Goal: Information Seeking & Learning: Find specific fact

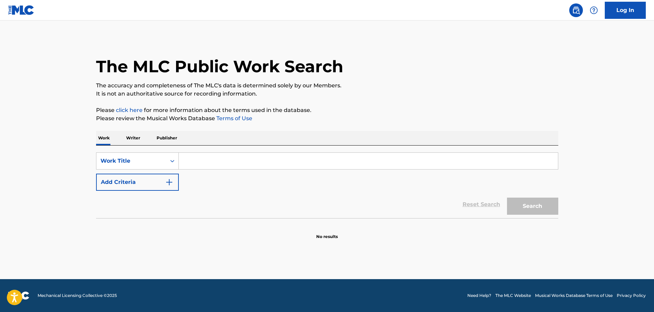
click at [264, 157] on input "Search Form" at bounding box center [368, 161] width 379 height 16
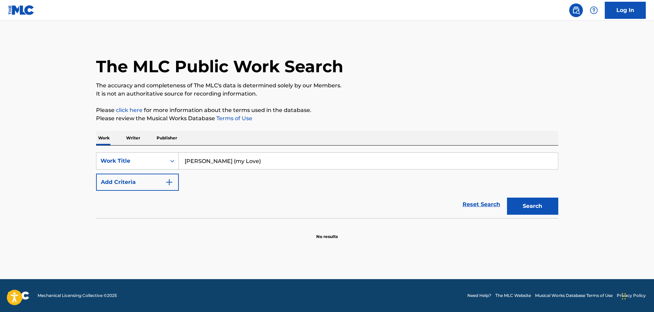
type input "[PERSON_NAME] (my Love)"
click at [507, 197] on button "Search" at bounding box center [532, 205] width 51 height 17
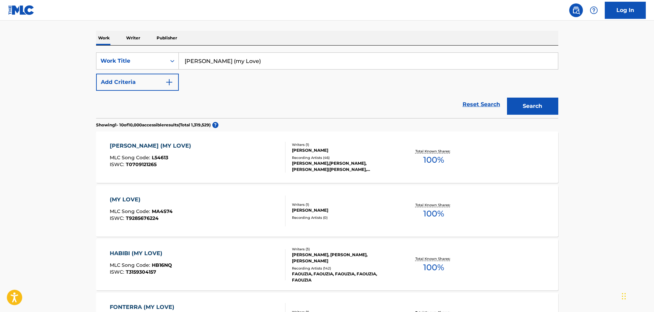
scroll to position [103, 0]
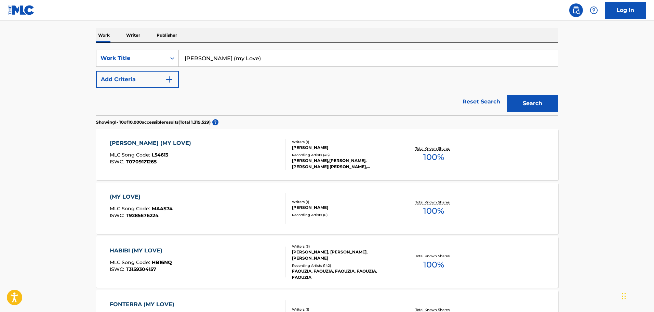
click at [260, 163] on div "[PERSON_NAME] (MY LOVE) MLC Song Code : L54613 ISWC : T0709121265" at bounding box center [198, 154] width 176 height 31
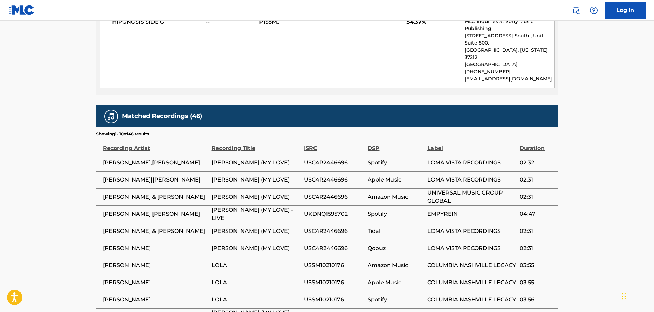
scroll to position [555, 0]
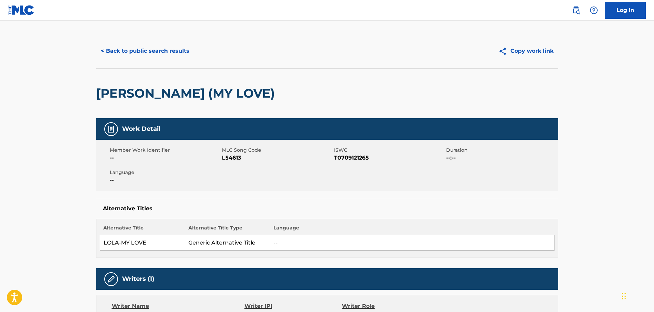
scroll to position [0, 0]
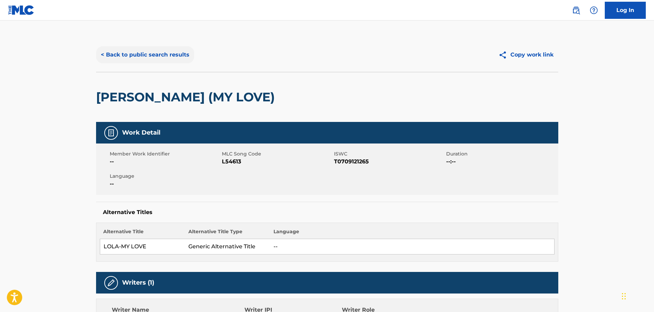
click at [167, 51] on button "< Back to public search results" at bounding box center [145, 54] width 98 height 17
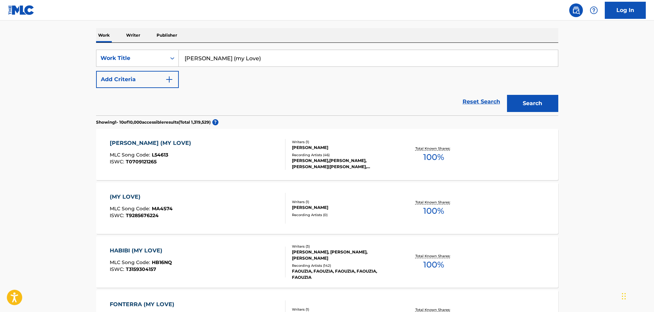
click at [72, 57] on main "The MLC Public Work Search The accuracy and completeness of The MLC's data is d…" at bounding box center [327, 310] width 654 height 784
type input "crystal"
click at [135, 84] on button "Add Criteria" at bounding box center [137, 79] width 83 height 17
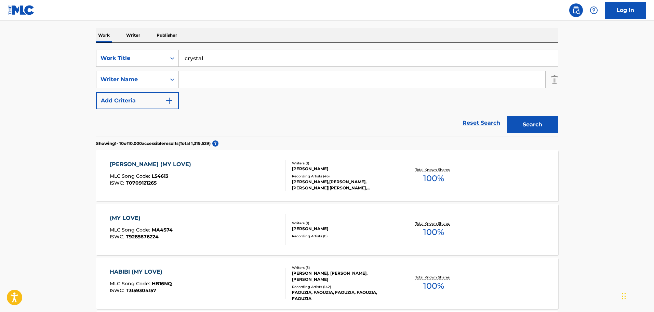
click at [207, 84] on input "Search Form" at bounding box center [362, 79] width 367 height 16
type input "buckingham"
click at [507, 116] on button "Search" at bounding box center [532, 124] width 51 height 17
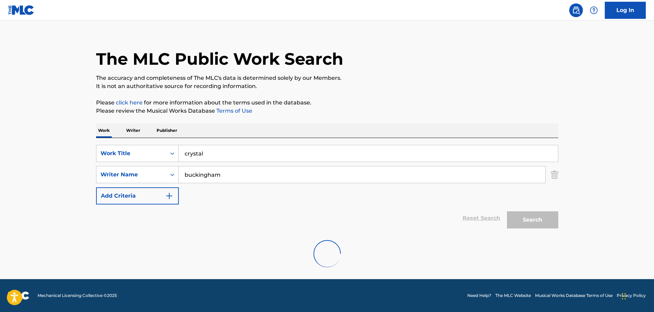
scroll to position [0, 0]
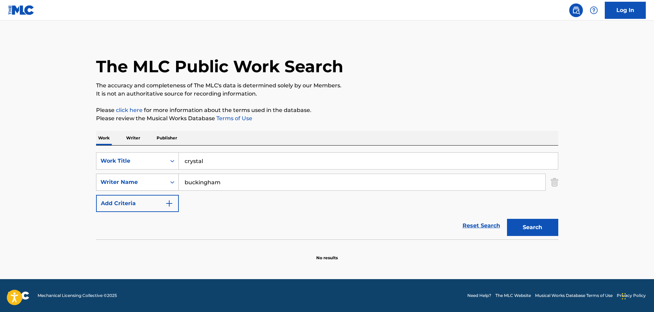
drag, startPoint x: 230, startPoint y: 183, endPoint x: 151, endPoint y: 180, distance: 79.8
click at [156, 181] on div "SearchWithCriteria5492c1c7-0f3e-49c5-8070-2a5bc38e4b7e Writer Name [PERSON_NAME]" at bounding box center [327, 181] width 462 height 17
